Goal: Navigation & Orientation: Understand site structure

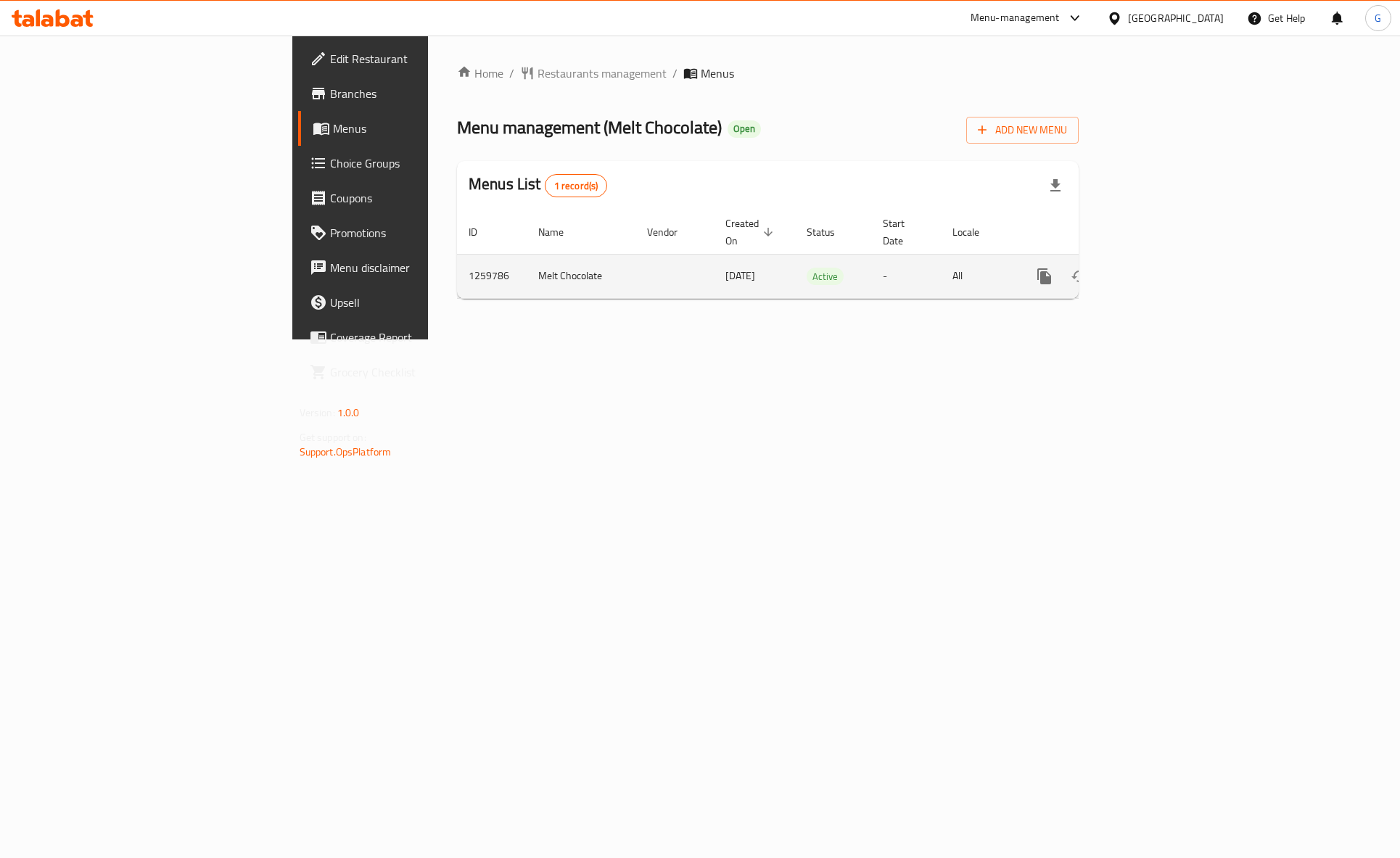
click at [1158, 268] on icon "enhanced table" at bounding box center [1148, 277] width 17 height 17
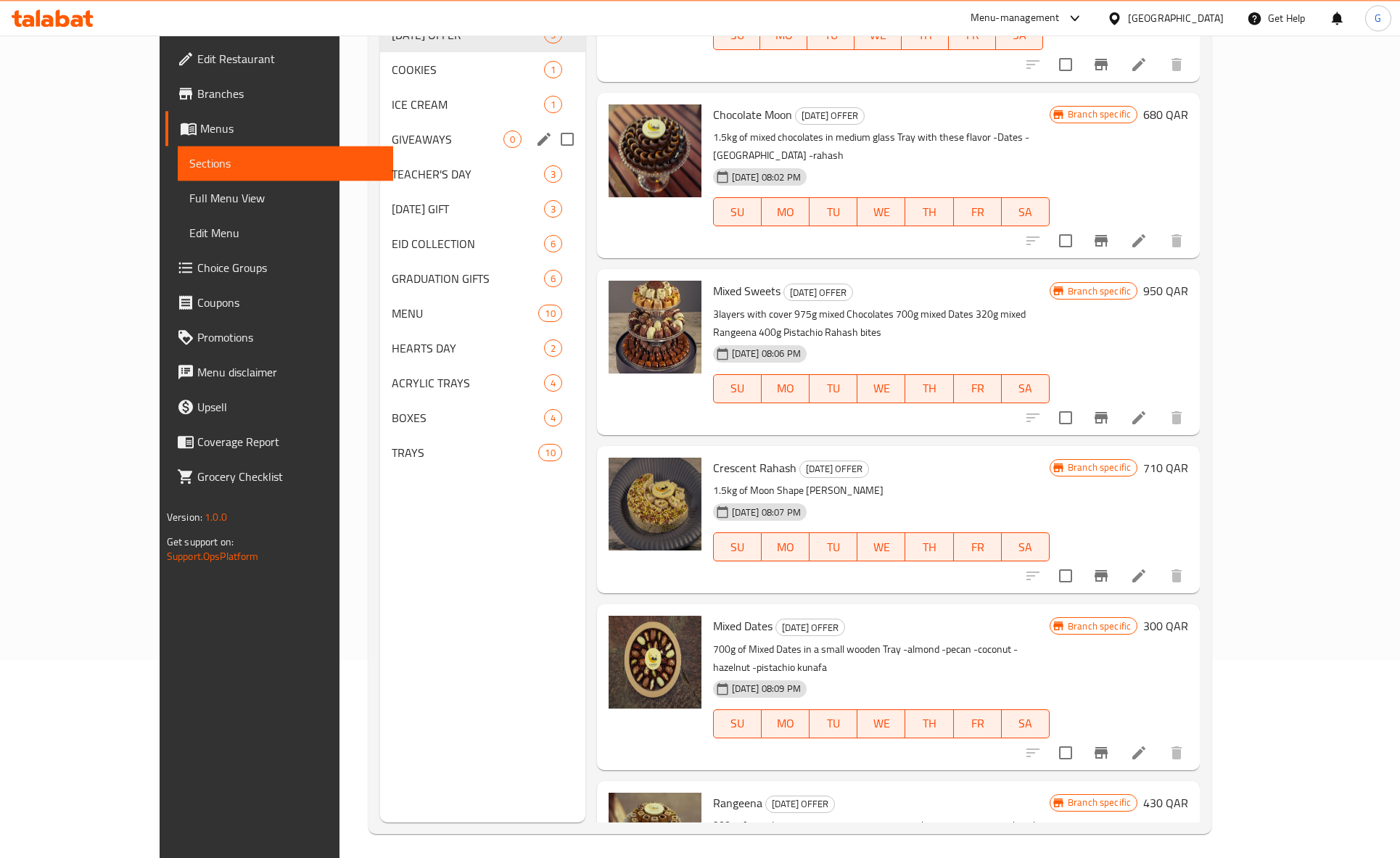
scroll to position [51, 0]
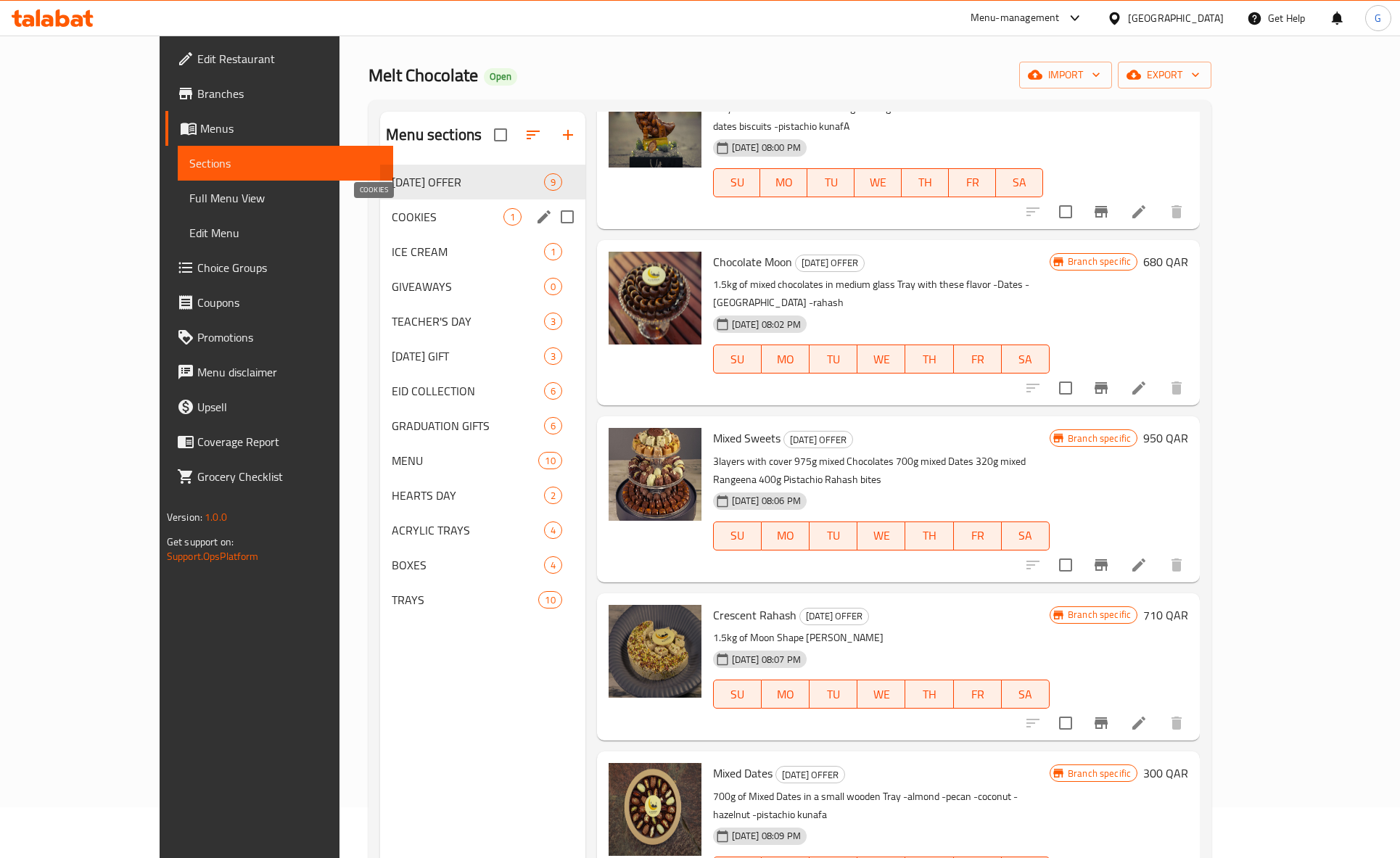
click at [392, 213] on span "COOKIES" at bounding box center [447, 217] width 111 height 17
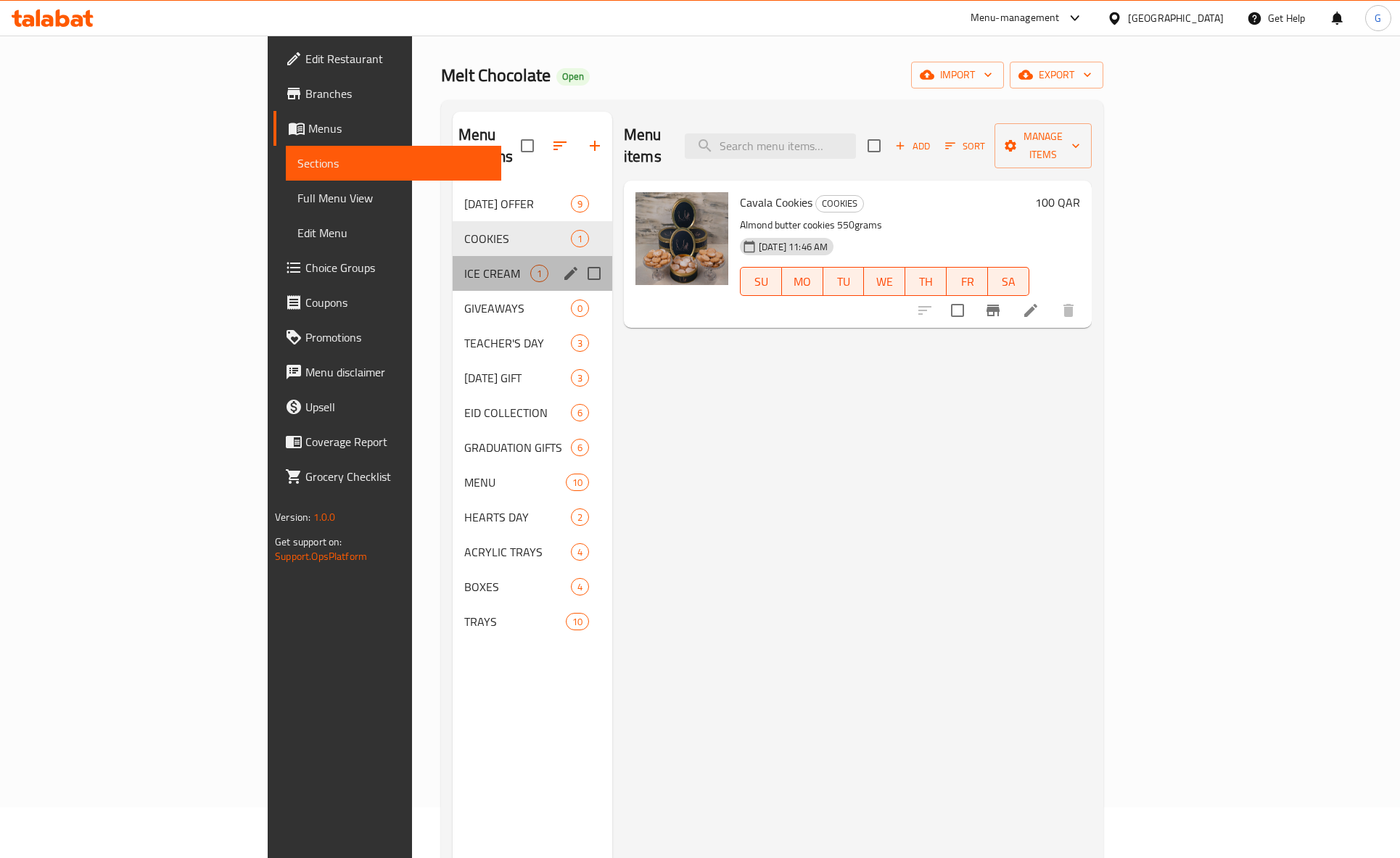
click at [453, 256] on div "ICE CREAM 1" at bounding box center [532, 273] width 159 height 35
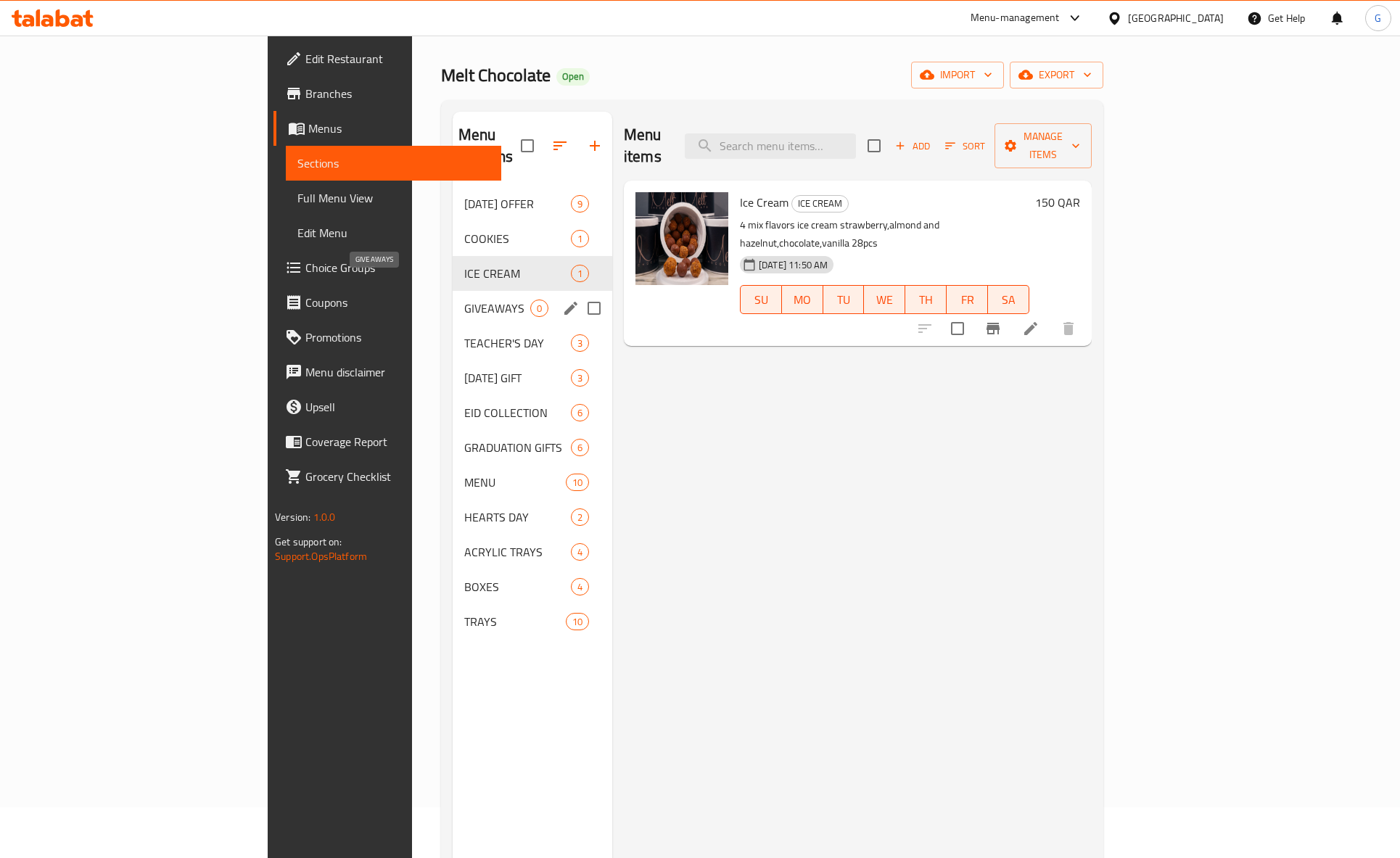
click at [464, 299] on span "GIVEAWAYS" at bounding box center [497, 308] width 66 height 17
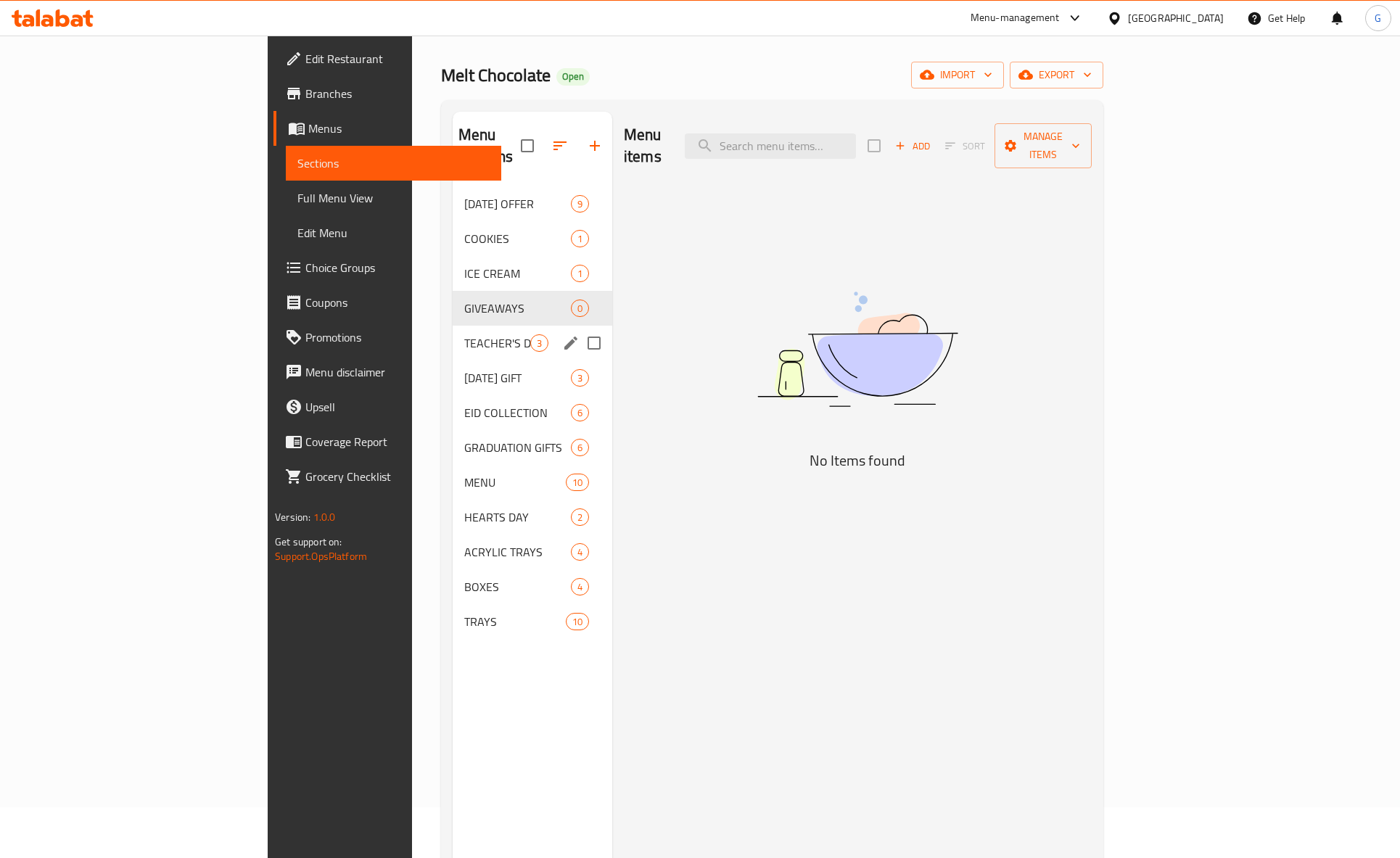
click at [453, 326] on div "TEACHER'S DAY 3" at bounding box center [532, 343] width 159 height 35
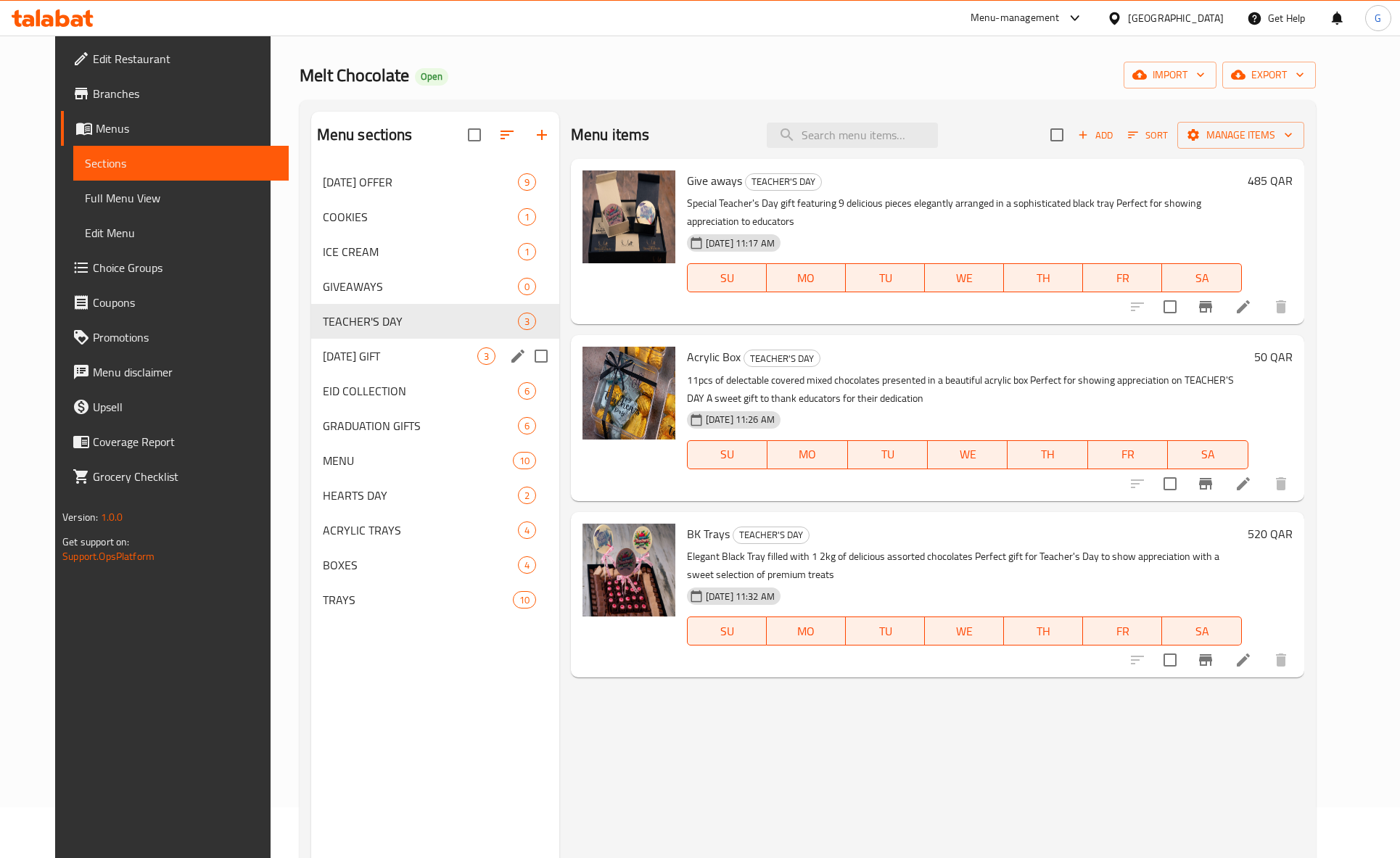
click at [363, 347] on div "[DATE] GIFT 3" at bounding box center [435, 356] width 248 height 35
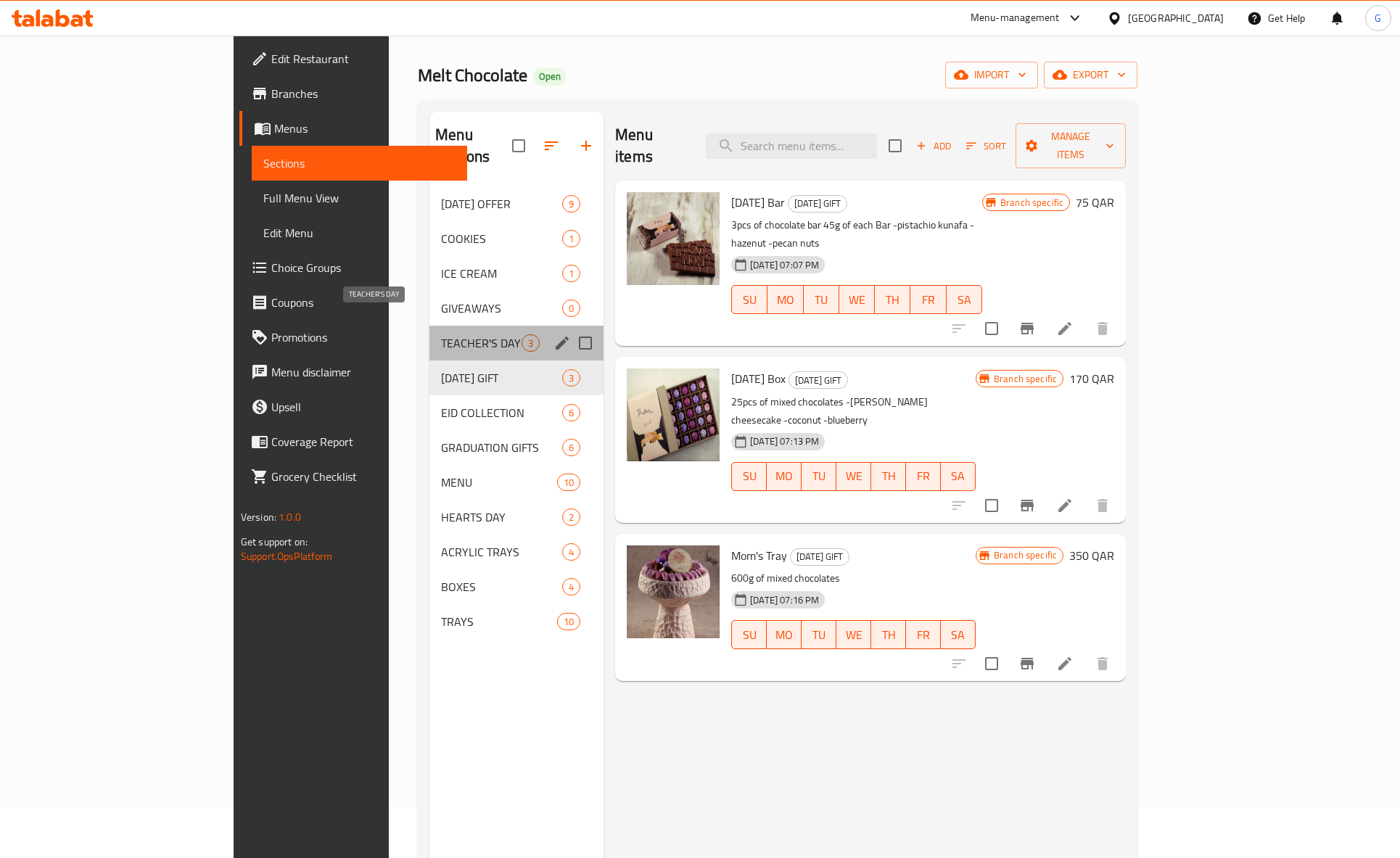
click at [441, 334] on span "TEACHER'S DAY" at bounding box center [480, 343] width 80 height 17
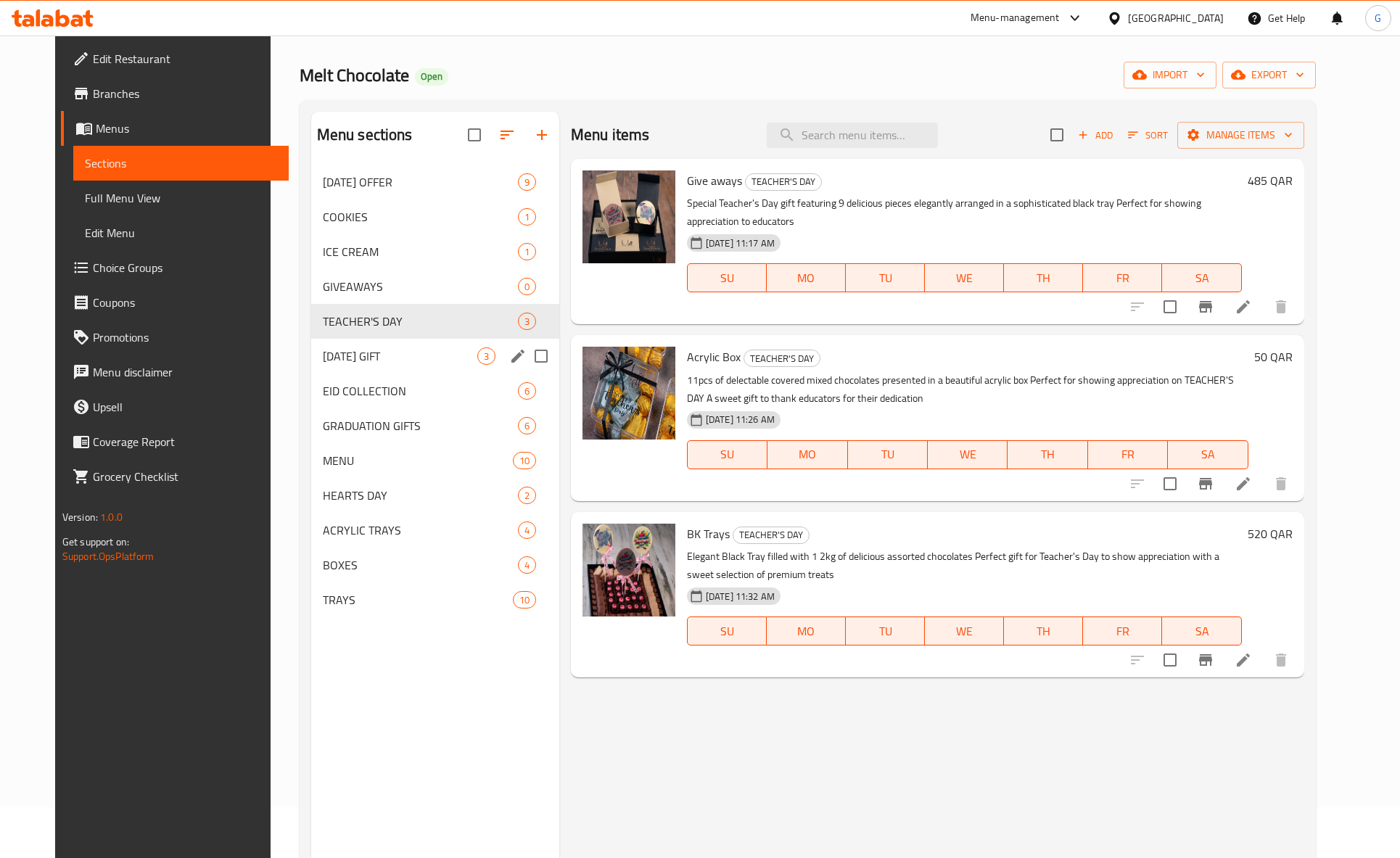
click at [381, 371] on div "[DATE] GIFT 3" at bounding box center [435, 356] width 248 height 35
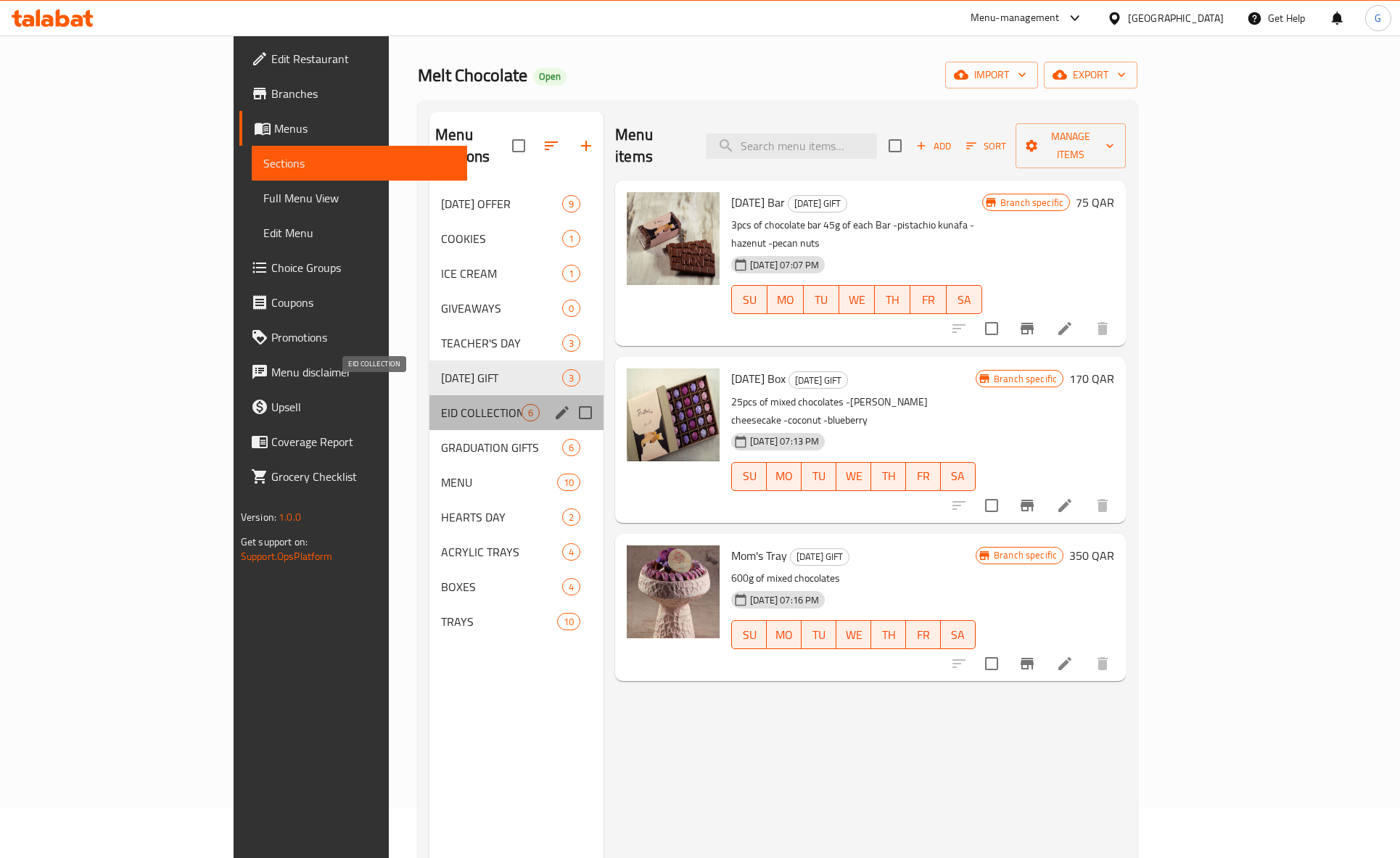
click at [441, 404] on span "EID COLLECTION" at bounding box center [480, 412] width 80 height 17
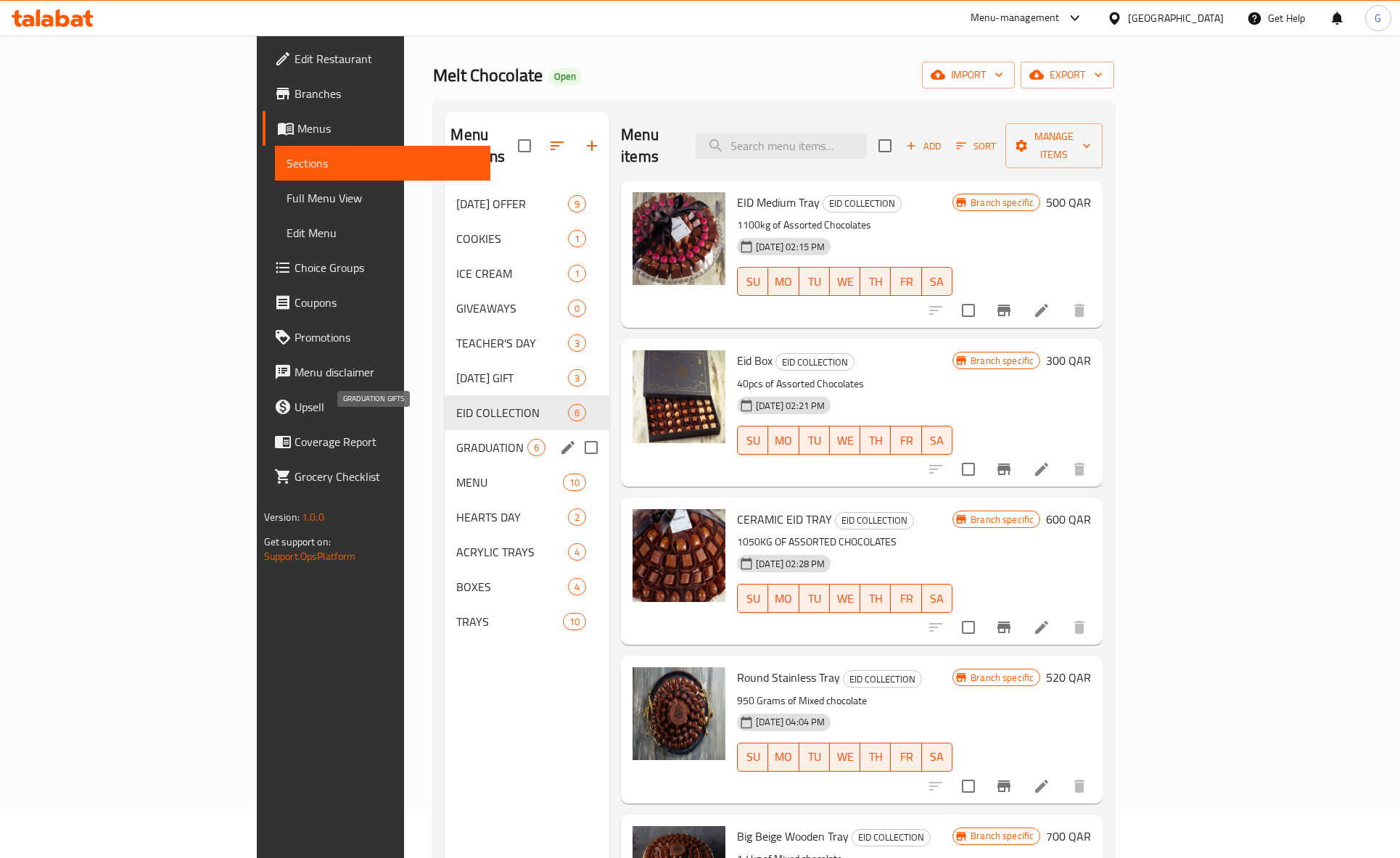
click at [457, 439] on span "GRADUATION GIFTS" at bounding box center [492, 447] width 71 height 17
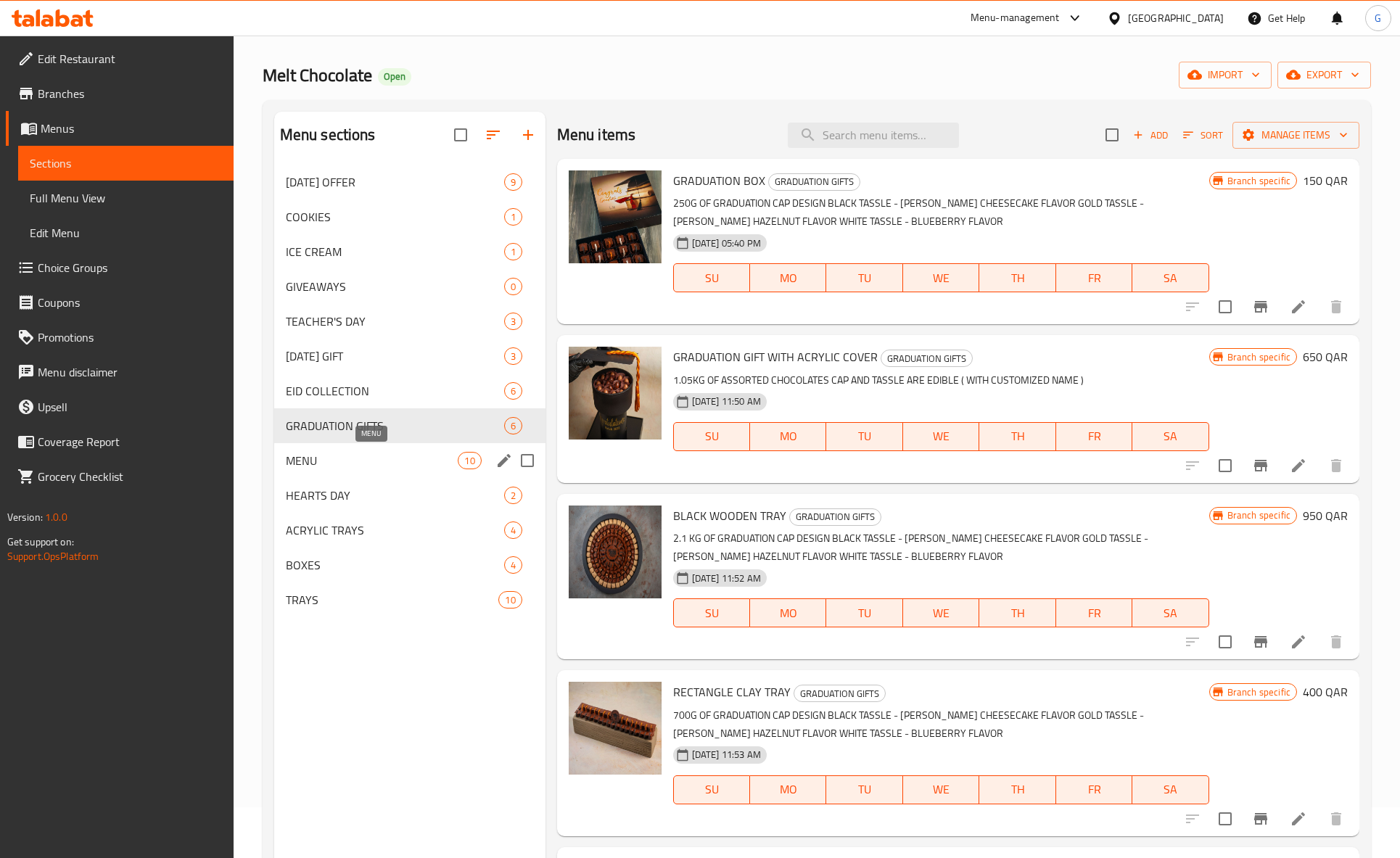
click at [370, 457] on span "MENU" at bounding box center [372, 461] width 173 height 17
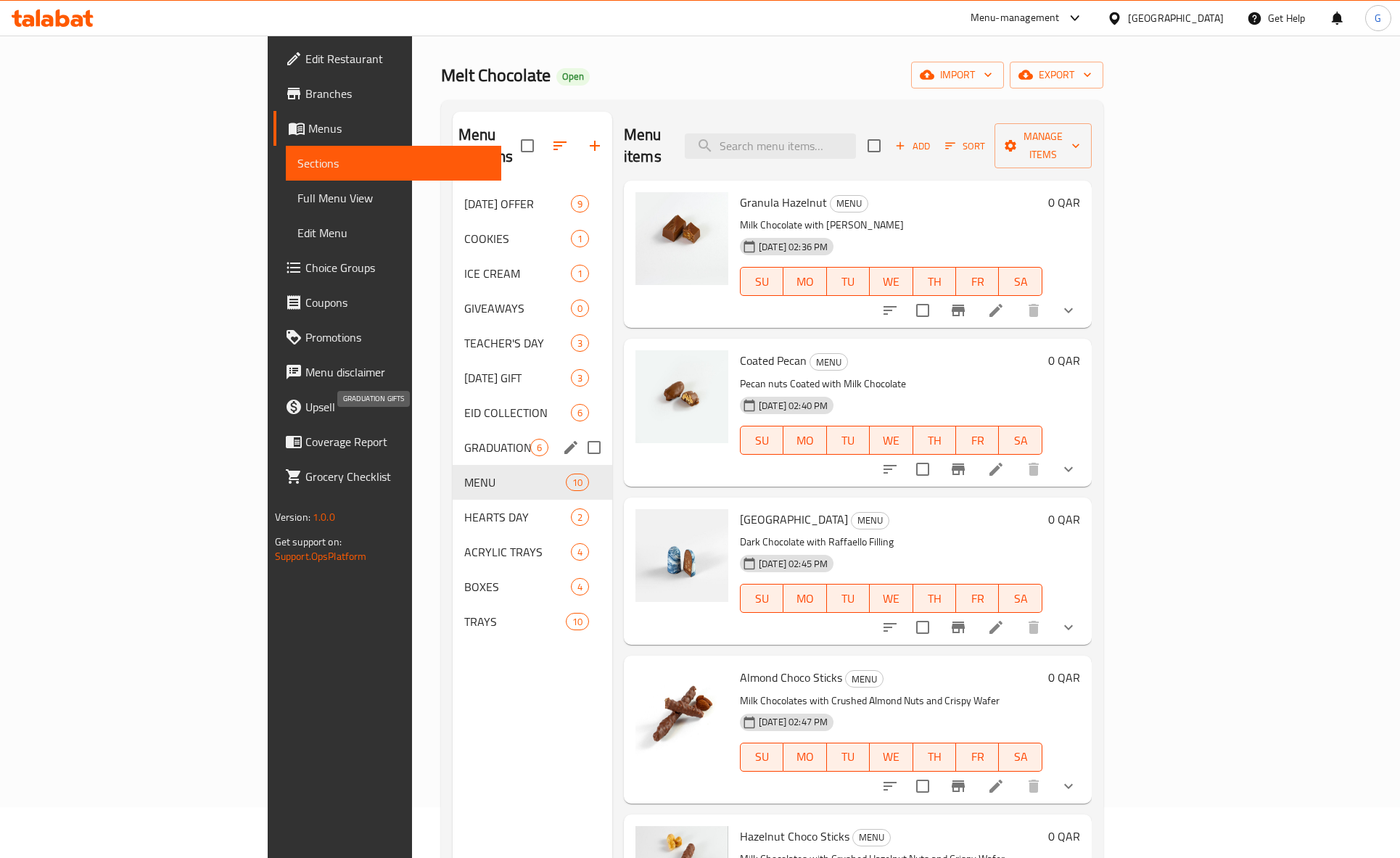
click at [464, 439] on span "GRADUATION GIFTS" at bounding box center [497, 447] width 66 height 17
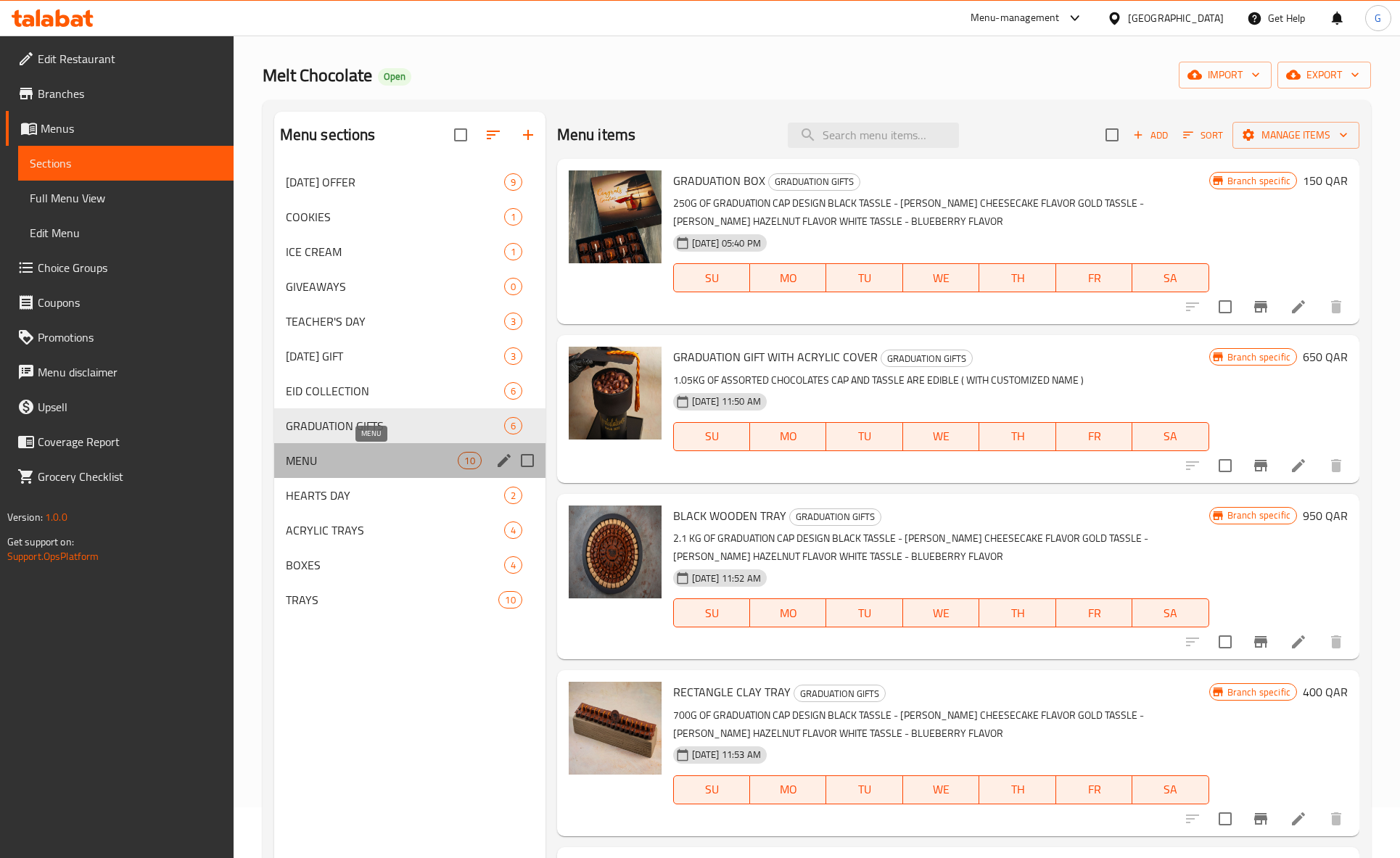
click at [362, 463] on span "MENU" at bounding box center [372, 461] width 173 height 17
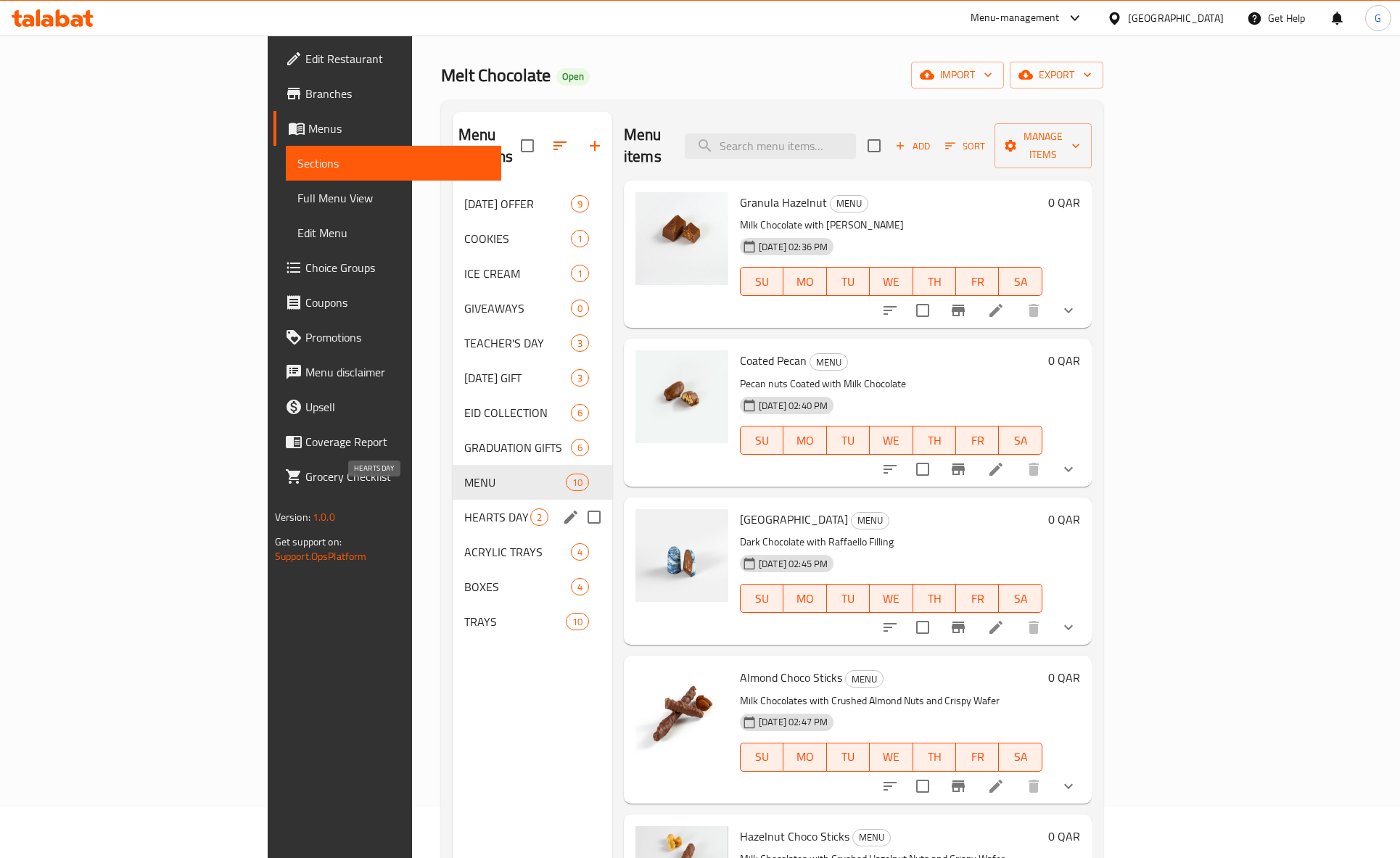
click at [464, 509] on span "HEARTS DAY" at bounding box center [497, 517] width 66 height 17
